Goal: Task Accomplishment & Management: Complete application form

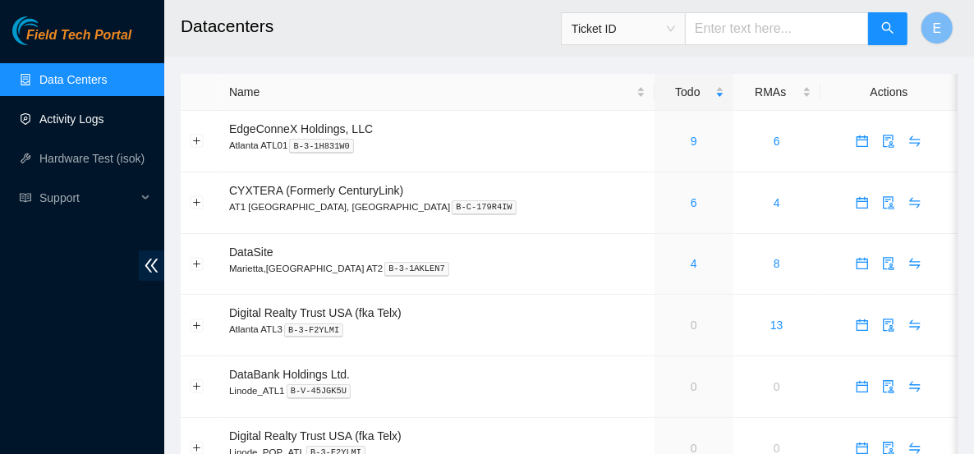
click at [66, 117] on link "Activity Logs" at bounding box center [71, 118] width 65 height 13
click at [62, 112] on link "Activity Logs" at bounding box center [71, 118] width 65 height 13
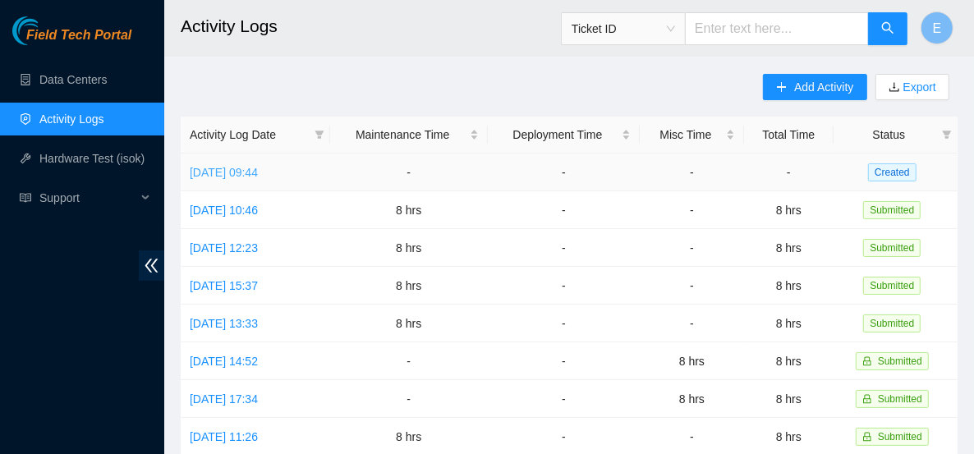
click at [258, 166] on link "Fri, 19 Sep 2025 09:44" at bounding box center [224, 172] width 68 height 13
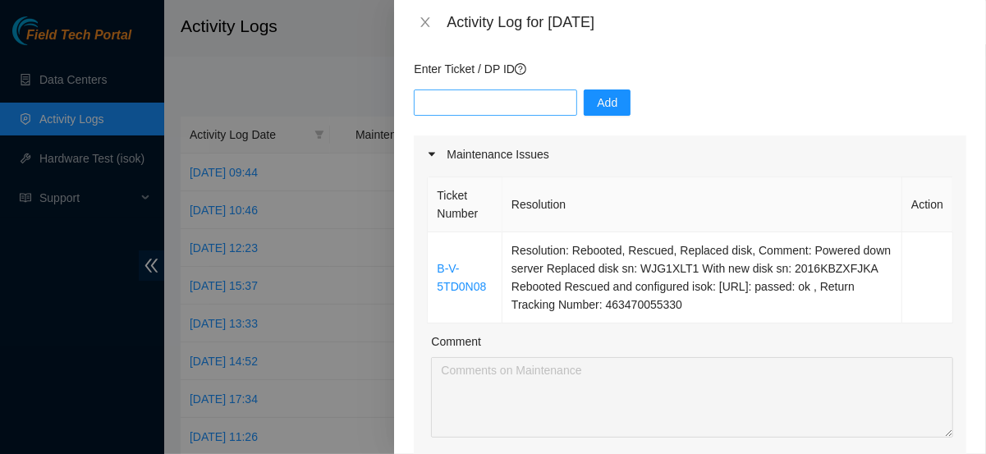
scroll to position [228, 0]
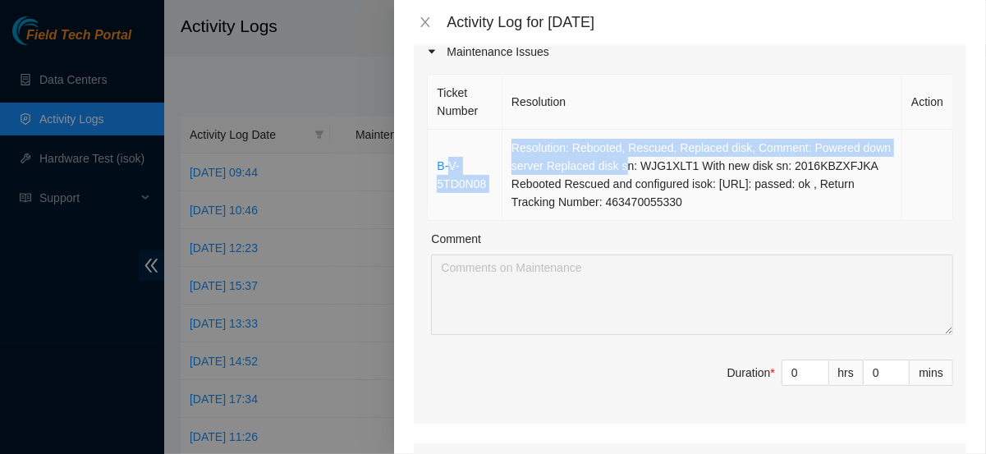
drag, startPoint x: 447, startPoint y: 136, endPoint x: 623, endPoint y: 169, distance: 178.7
click at [623, 169] on tr "B-V-5TD0N08 Resolution: Rebooted, Rescued, Replaced disk, Comment: Powered down…" at bounding box center [690, 175] width 525 height 91
drag, startPoint x: 435, startPoint y: 154, endPoint x: 663, endPoint y: 196, distance: 232.2
click at [699, 200] on tr "B-V-5TD0N08 Resolution: Rebooted, Rescued, Replaced disk, Comment: Powered down…" at bounding box center [690, 175] width 525 height 91
copy tr "B-V-5TD0N08 Resolution: Rebooted, Rescued, Replaced disk, Comment: Powered down…"
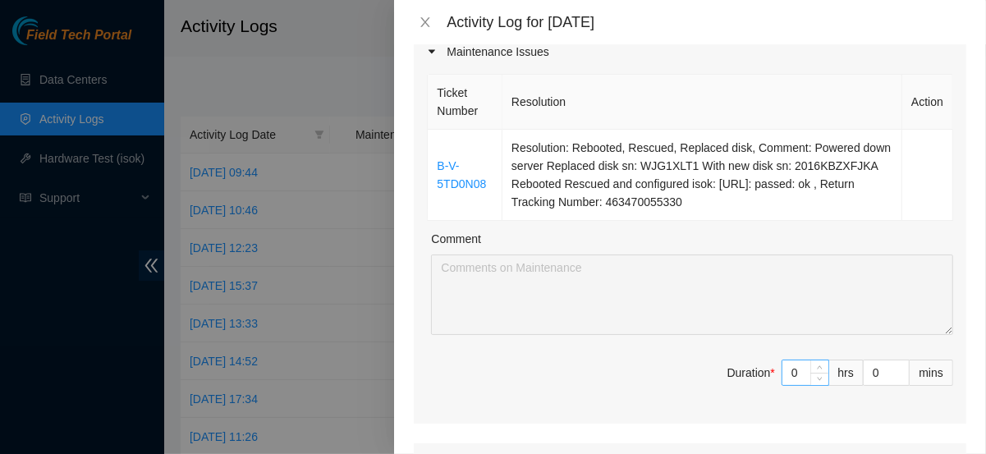
click at [796, 369] on input "0" at bounding box center [805, 372] width 46 height 25
type input "8"
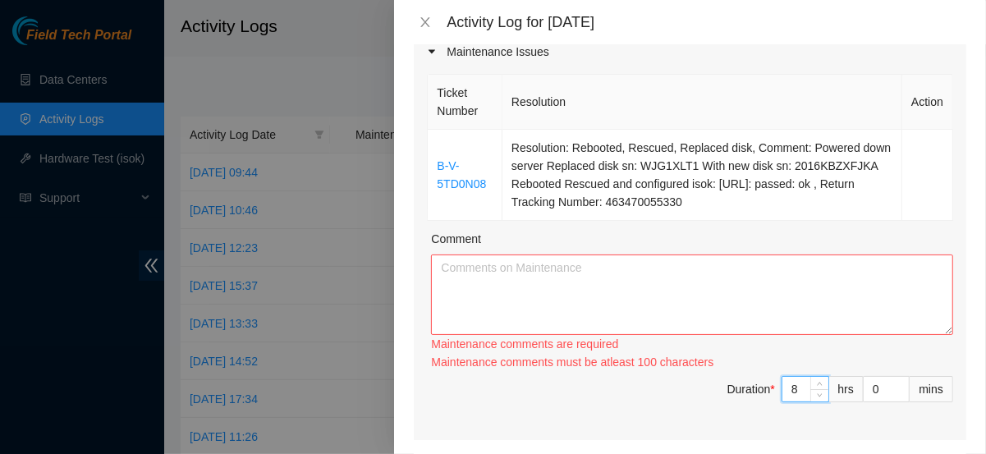
type input "8"
click at [663, 287] on textarea "Comment" at bounding box center [692, 295] width 522 height 80
paste textarea "B-V-5TD0N08 Resolution: Rebooted, Rescued, Replaced disk, Comment: Powered down…"
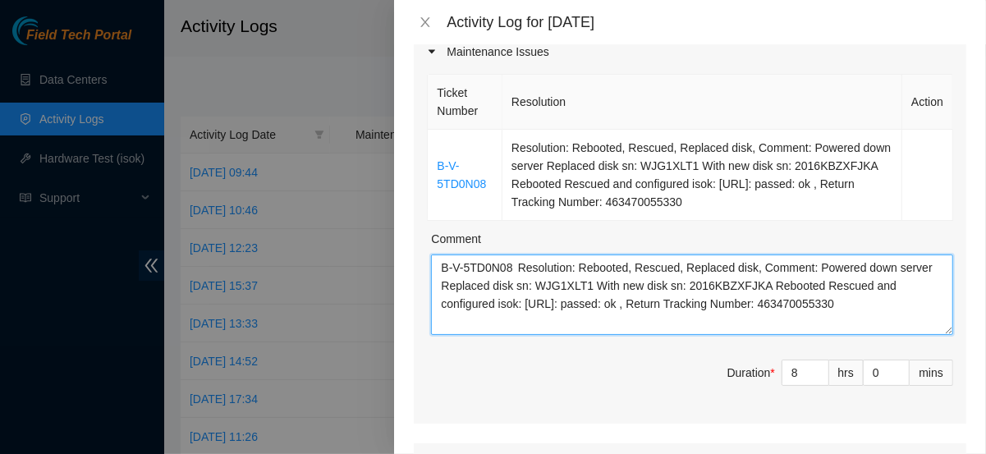
scroll to position [13, 0]
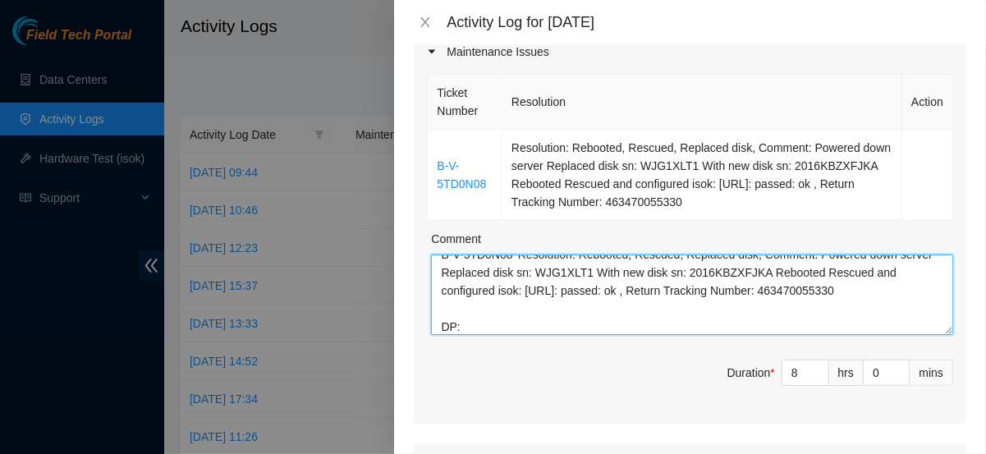
paste textarea "- Created Labels - Labeled a couple fiber - Ran the ones i had labeled - Organi…"
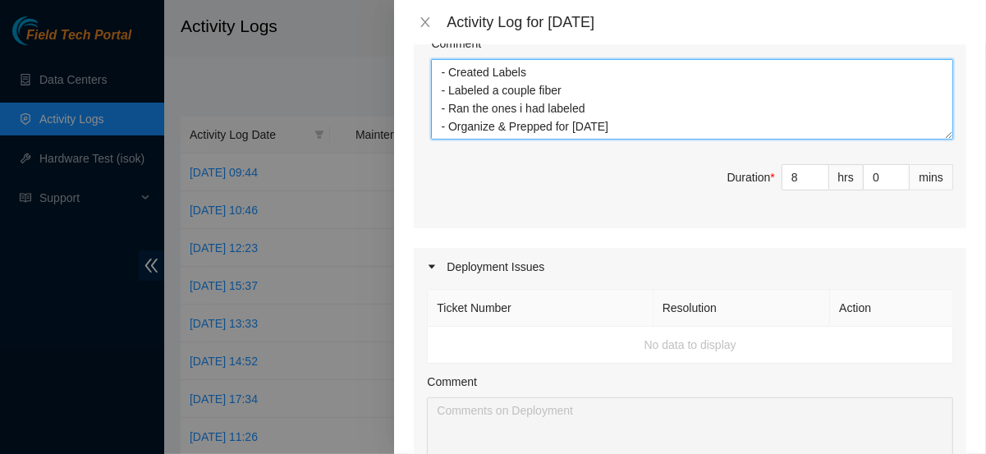
scroll to position [428, 0]
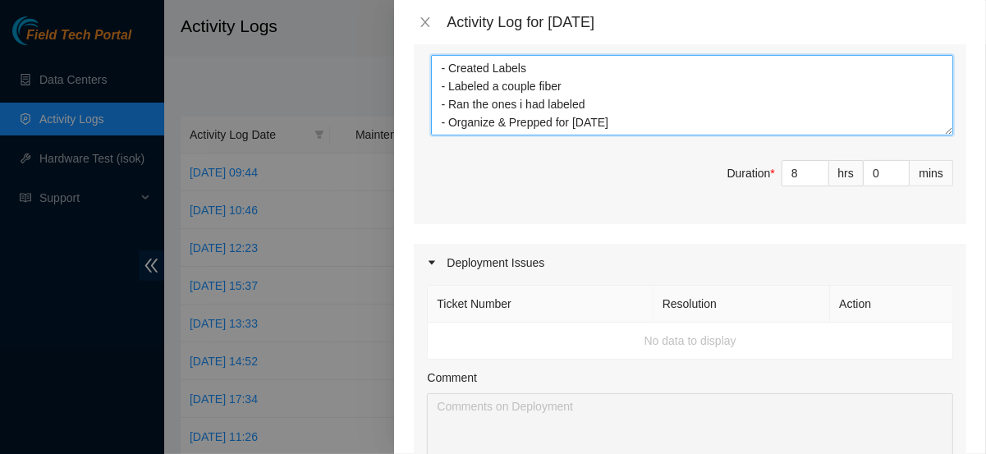
type textarea "B-V-5TD0N08 Resolution: Rebooted, Rescued, Replaced disk, Comment: Powered down…"
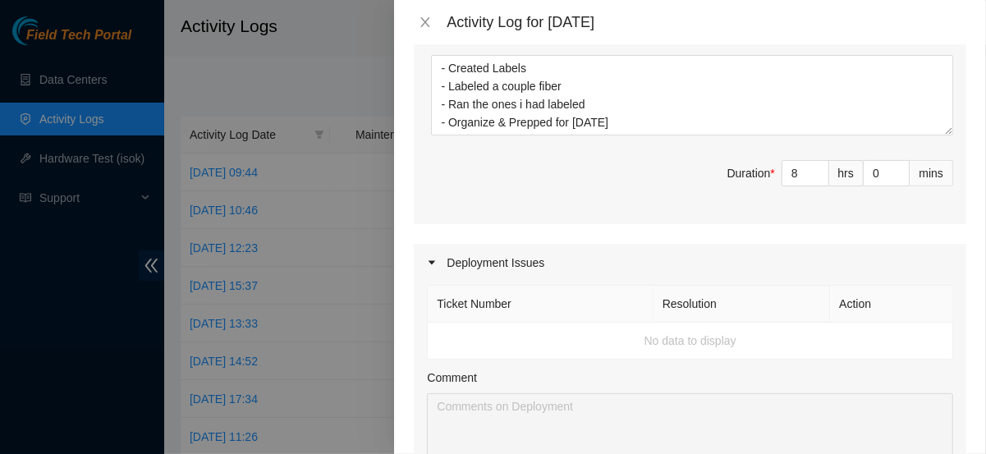
click at [877, 311] on th "Action" at bounding box center [891, 304] width 123 height 37
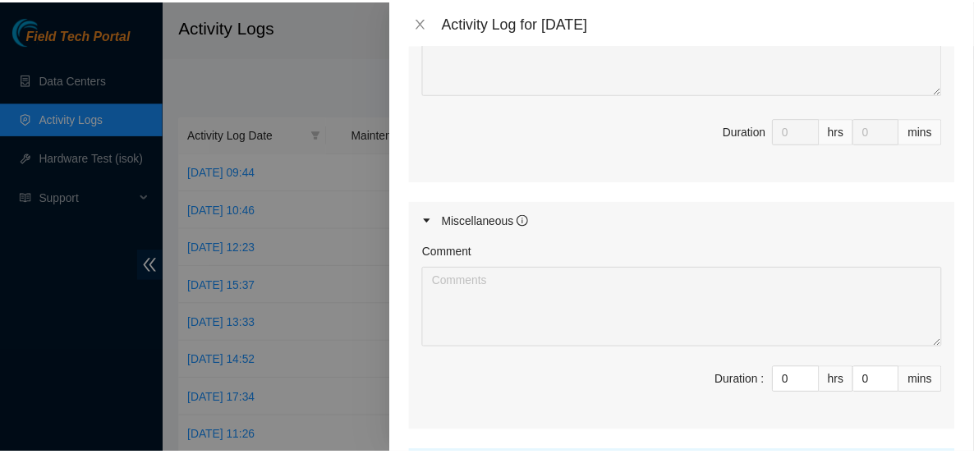
scroll to position [959, 0]
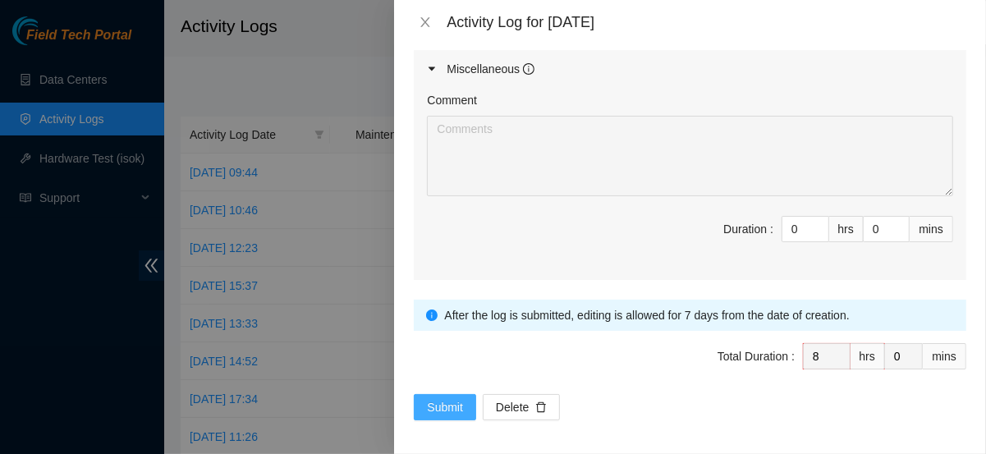
click at [443, 404] on span "Submit" at bounding box center [445, 407] width 36 height 18
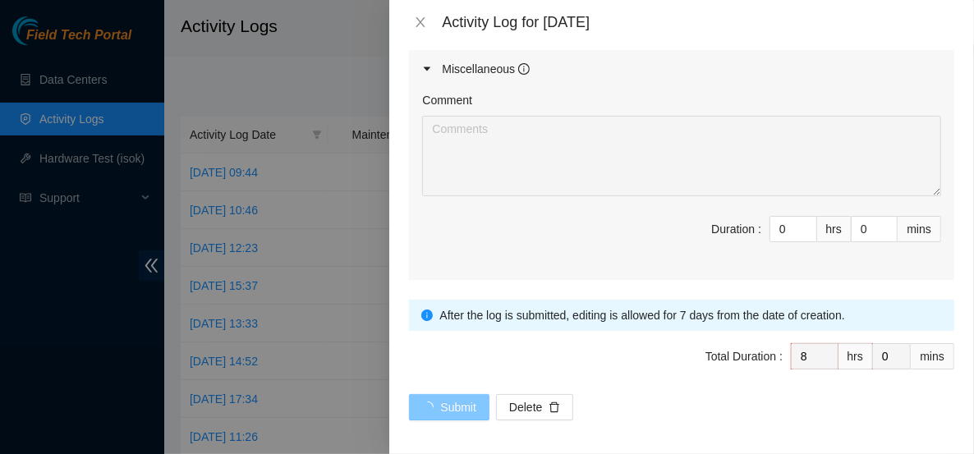
scroll to position [0, 0]
